Goal: Use online tool/utility: Utilize a website feature to perform a specific function

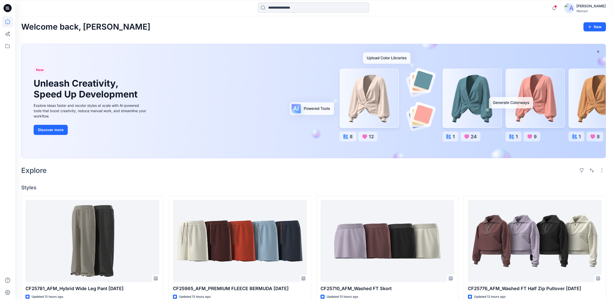
click at [297, 7] on input at bounding box center [313, 8] width 111 height 10
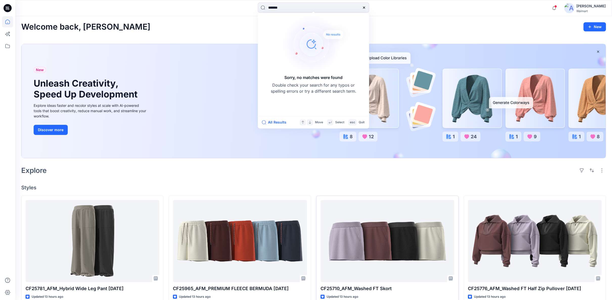
type input "*******"
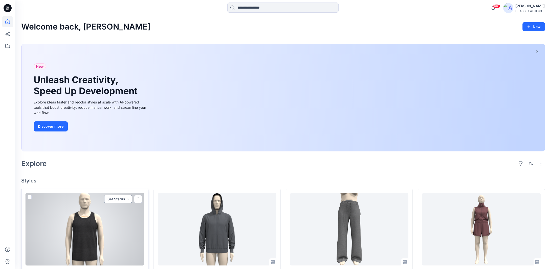
click at [126, 200] on button "Set Status" at bounding box center [118, 199] width 28 height 8
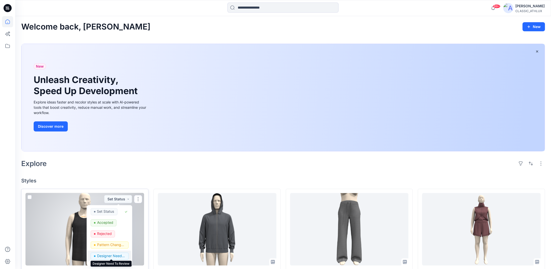
click at [112, 256] on p "Designer Need To Review" at bounding box center [111, 256] width 28 height 7
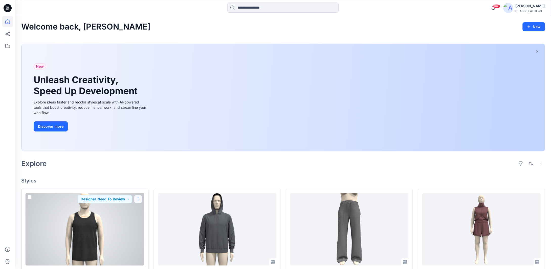
click at [138, 201] on button "button" at bounding box center [138, 199] width 8 height 8
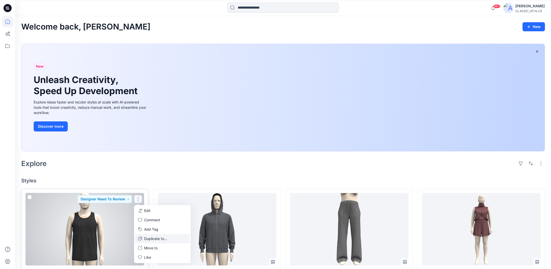
click at [147, 239] on p "Duplicate to..." at bounding box center [155, 238] width 23 height 5
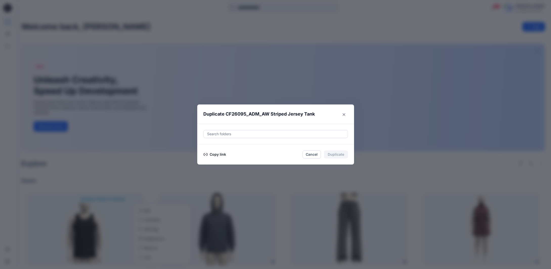
click at [216, 153] on button "Copy link" at bounding box center [214, 155] width 23 height 6
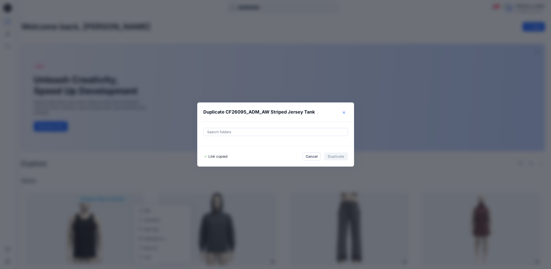
click at [348, 112] on button "Close" at bounding box center [344, 113] width 8 height 8
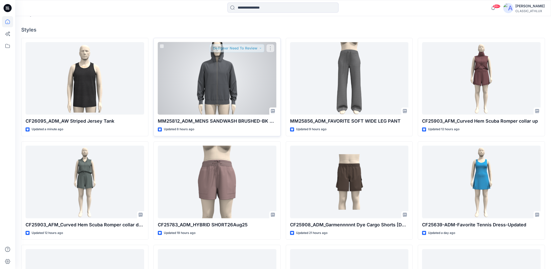
scroll to position [152, 0]
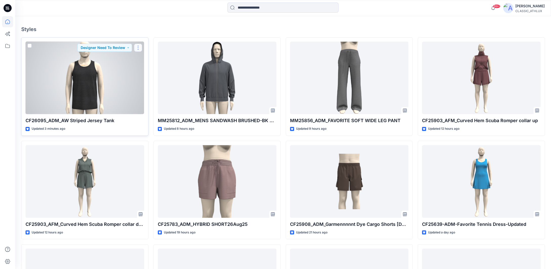
click at [138, 49] on button "button" at bounding box center [138, 48] width 8 height 8
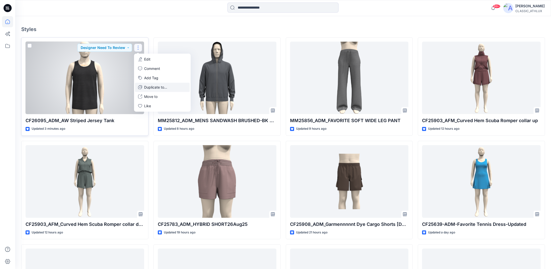
click at [146, 87] on p "Duplicate to..." at bounding box center [155, 87] width 23 height 5
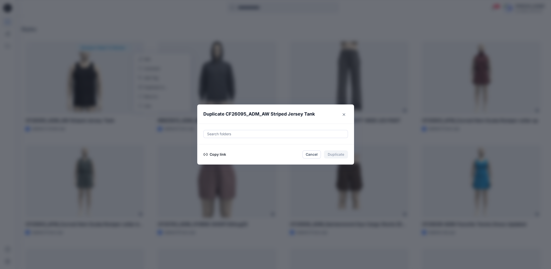
click at [224, 154] on button "Copy link" at bounding box center [214, 155] width 23 height 6
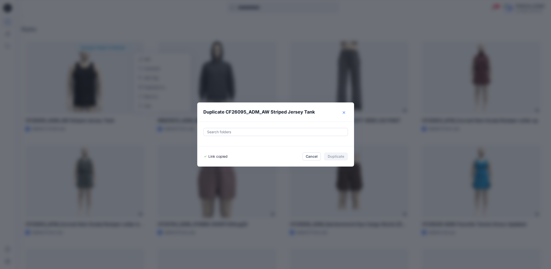
click at [345, 114] on icon "Close" at bounding box center [344, 112] width 3 height 3
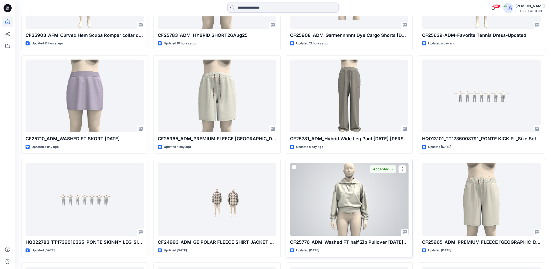
scroll to position [300, 0]
